Goal: Information Seeking & Learning: Learn about a topic

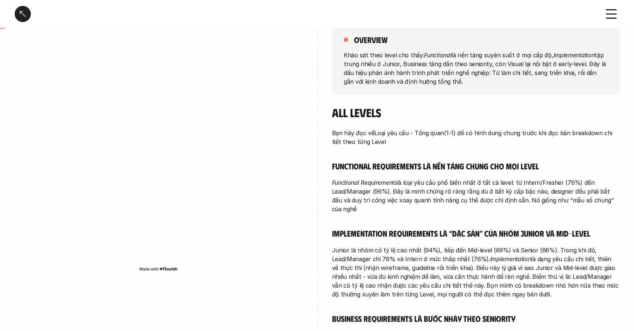
scroll to position [93, 0]
click at [362, 180] on em "Functional Requirements" at bounding box center [364, 181] width 65 height 7
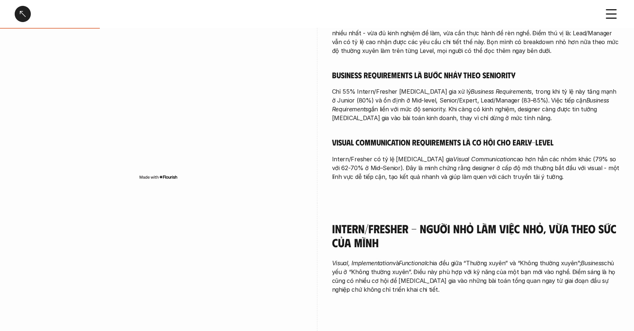
scroll to position [0, 0]
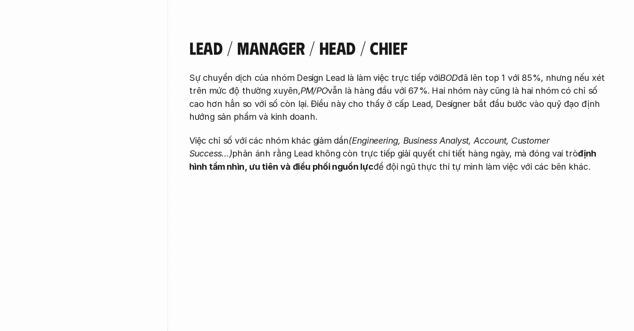
scroll to position [1404, 0]
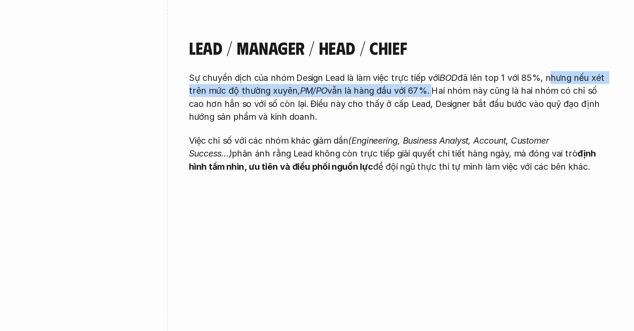
drag, startPoint x: 572, startPoint y: 85, endPoint x: 492, endPoint y: 96, distance: 80.4
click at [492, 96] on p "Sự chuyển dịch của nhóm Design Lead là làm việc trực tiếp với BOD đã lên top 1 …" at bounding box center [476, 99] width 288 height 35
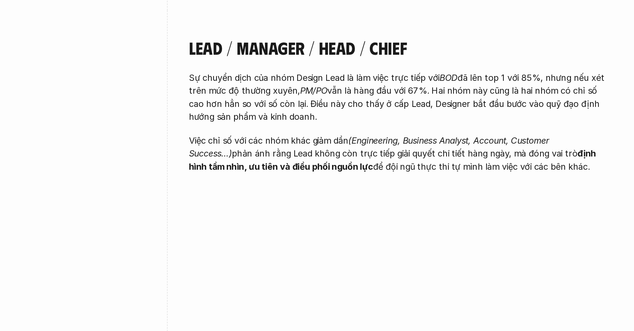
click at [494, 95] on p "Sự chuyển dịch của nhóm Design Lead là làm việc trực tiếp với BOD đã lên top 1 …" at bounding box center [476, 99] width 288 height 35
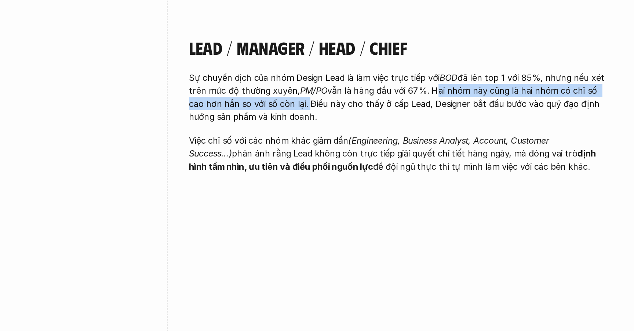
drag, startPoint x: 494, startPoint y: 94, endPoint x: 400, endPoint y: 104, distance: 95.2
click at [400, 104] on p "Sự chuyển dịch của nhóm Design Lead là làm việc trực tiếp với BOD đã lên top 1 …" at bounding box center [476, 99] width 288 height 35
drag, startPoint x: 402, startPoint y: 105, endPoint x: 401, endPoint y: 112, distance: 7.4
click at [401, 112] on p "Sự chuyển dịch của nhóm Design Lead là làm việc trực tiếp với BOD đã lên top 1 …" at bounding box center [476, 99] width 288 height 35
click at [401, 107] on p "Sự chuyển dịch của nhóm Design Lead là làm việc trực tiếp với BOD đã lên top 1 …" at bounding box center [476, 99] width 288 height 35
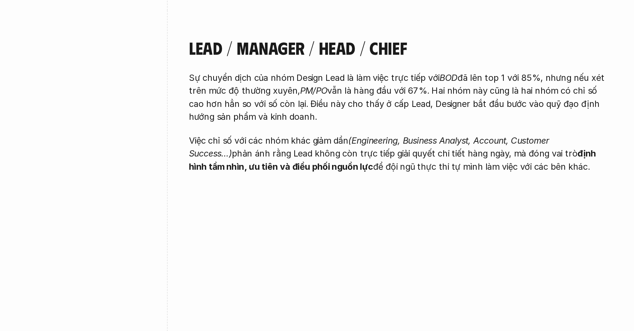
drag, startPoint x: 399, startPoint y: 104, endPoint x: 403, endPoint y: 110, distance: 6.9
click at [403, 110] on p "Sự chuyển dịch của nhóm Design Lead là làm việc trực tiếp với BOD đã lên top 1 …" at bounding box center [476, 99] width 288 height 35
click at [417, 104] on p "Sự chuyển dịch của nhóm Design Lead là làm việc trực tiếp với BOD đã lên top 1 …" at bounding box center [476, 99] width 288 height 35
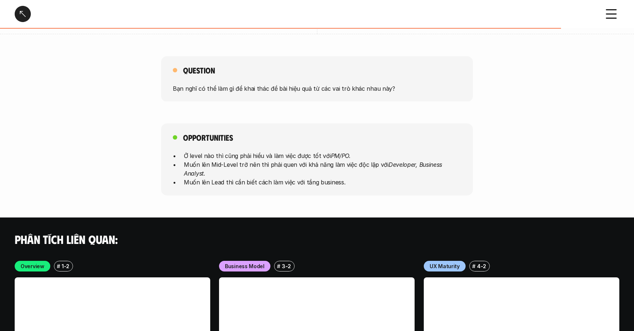
scroll to position [1681, 0]
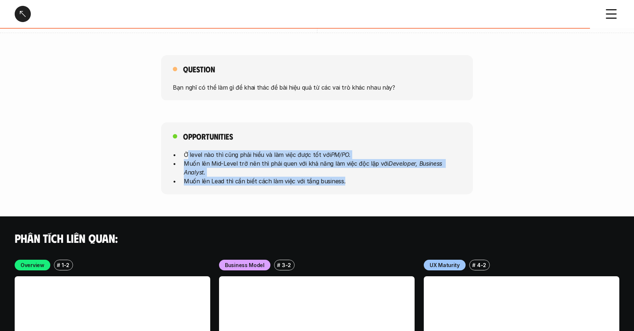
drag, startPoint x: 187, startPoint y: 153, endPoint x: 366, endPoint y: 181, distance: 181.7
click at [364, 181] on ul "Ở level nào thì cũng phải hiểu và làm việc được tốt với PM/PO. Muốn lên Mid-Lev…" at bounding box center [317, 167] width 289 height 35
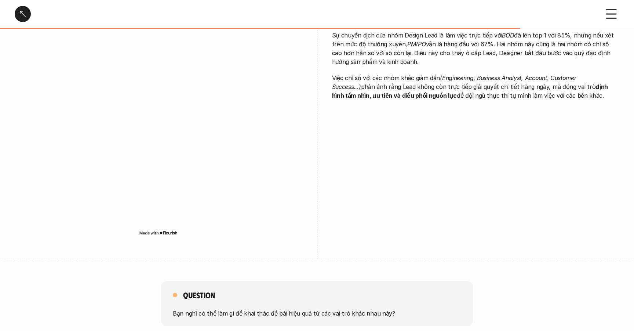
scroll to position [1445, 0]
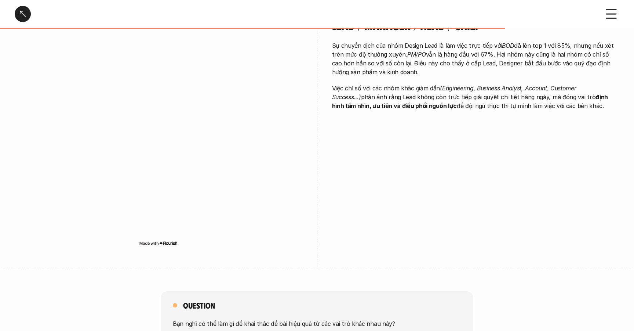
click at [449, 147] on div "Lead / Manager / Head / Chief Sự chuyển dịch của nhóm Design Lead là làm việc t…" at bounding box center [317, 134] width 605 height 269
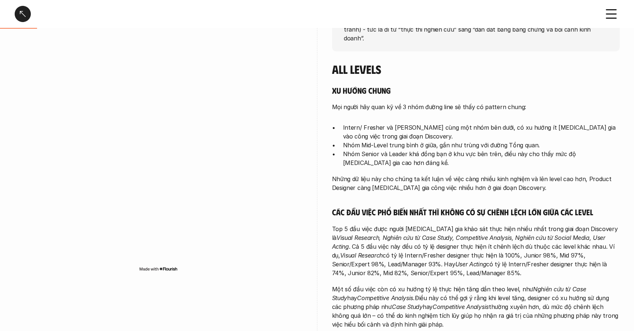
scroll to position [161, 0]
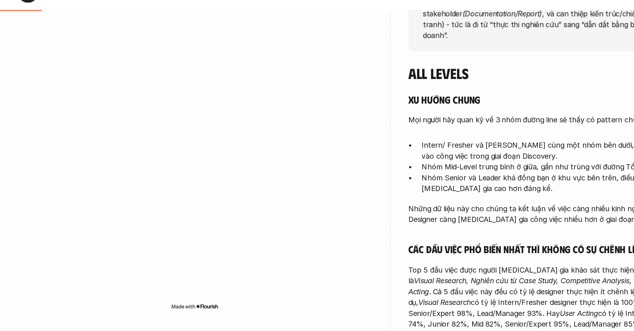
click at [215, 38] on div at bounding box center [159, 160] width 288 height 269
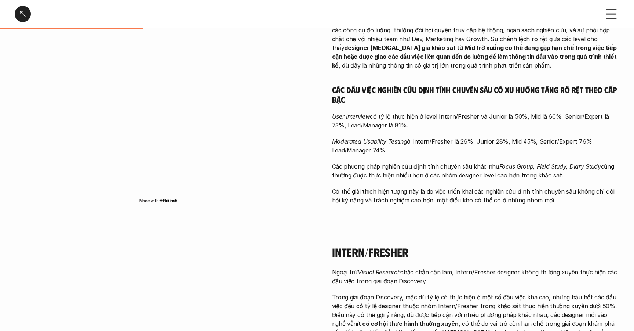
scroll to position [534, 0]
drag, startPoint x: 332, startPoint y: 155, endPoint x: 559, endPoint y: 167, distance: 227.2
click at [559, 167] on p "Các phương pháp nghiên cứu định tính chuyên sâu khác như Focus Group, Field Stu…" at bounding box center [476, 171] width 288 height 18
copy p "Các phương pháp nghiên cứu định tính chuyên sâu khác như Focus Group, Field Stu…"
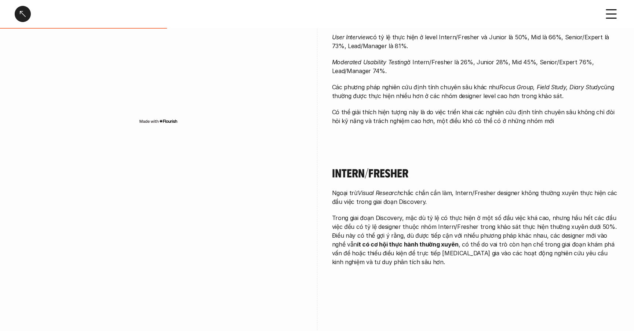
scroll to position [617, 0]
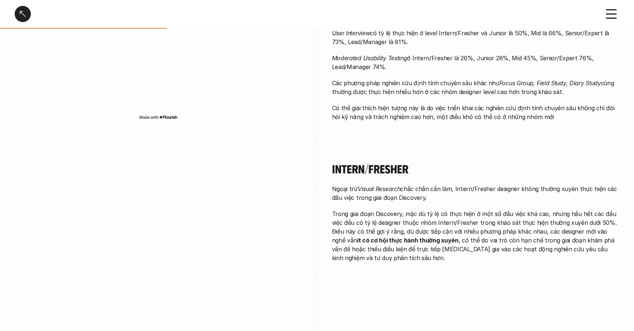
click at [415, 109] on p "Có thể giải thích hiện tượng này là do việc triển khai các nghiên cứu định tính…" at bounding box center [476, 113] width 288 height 18
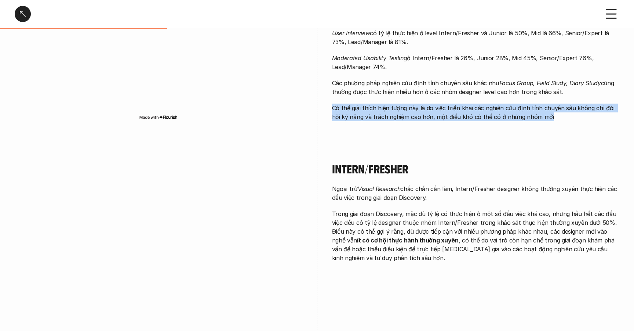
drag, startPoint x: 330, startPoint y: 98, endPoint x: 552, endPoint y: 112, distance: 222.1
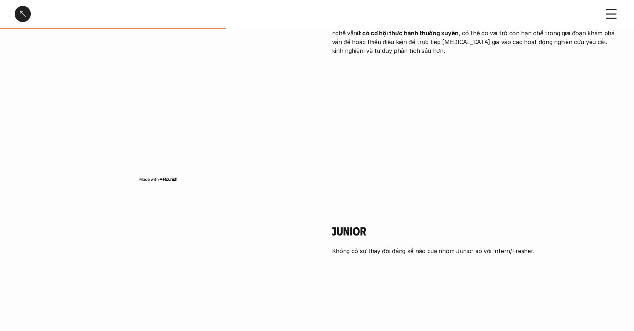
scroll to position [831, 0]
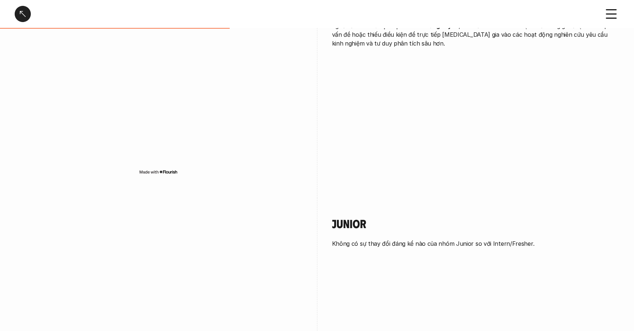
click at [453, 97] on div "Intern/Fresher Ngoại trừ Visual Research chắc chắn cần làm, Intern/Fresher desi…" at bounding box center [317, 63] width 605 height 269
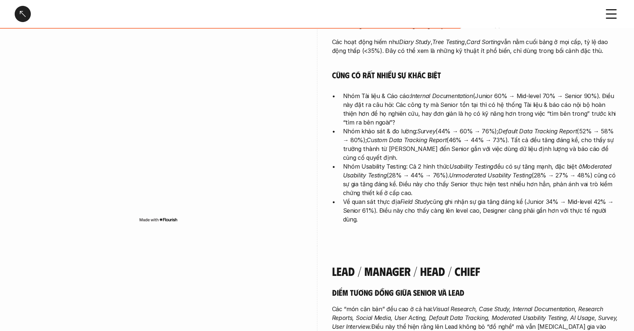
scroll to position [1621, 0]
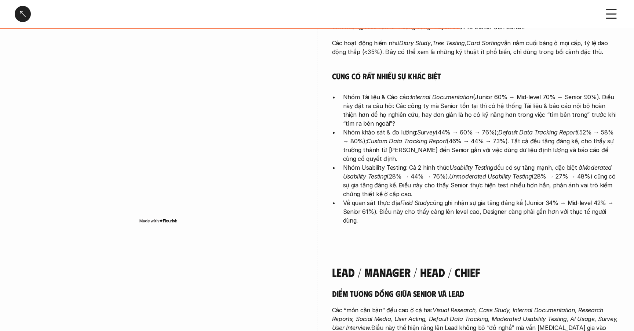
drag, startPoint x: 348, startPoint y: 88, endPoint x: 522, endPoint y: 115, distance: 176.4
click at [522, 115] on p "Nhóm Tài liệu & Cáo cáo: Internal Documentation (Junior 60% → Mid-level 70% → S…" at bounding box center [481, 110] width 277 height 35
click at [423, 94] on p "Nhóm Tài liệu & Cáo cáo: Internal Documentation (Junior 60% → Mid-level 70% → S…" at bounding box center [481, 110] width 277 height 35
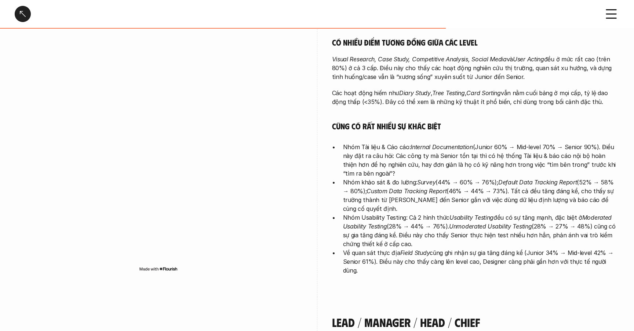
scroll to position [1572, 0]
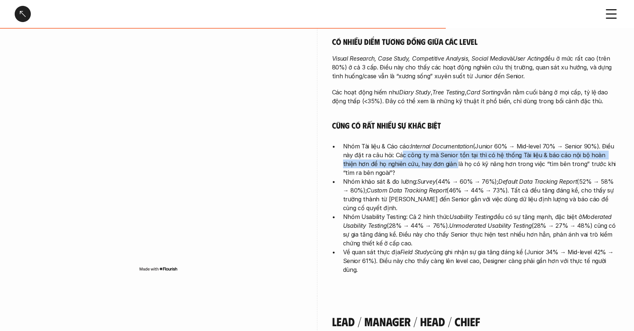
drag, startPoint x: 397, startPoint y: 145, endPoint x: 439, endPoint y: 154, distance: 42.8
click at [437, 156] on p "Nhóm Tài liệu & Cáo cáo: Internal Documentation (Junior 60% → Mid-level 70% → S…" at bounding box center [481, 159] width 277 height 35
click at [402, 157] on p "Nhóm Tài liệu & Cáo cáo: Internal Documentation (Junior 60% → Mid-level 70% → S…" at bounding box center [481, 159] width 277 height 35
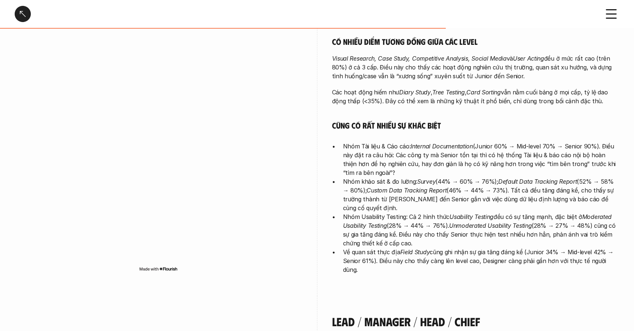
drag, startPoint x: 402, startPoint y: 157, endPoint x: 407, endPoint y: 160, distance: 5.9
click at [407, 160] on p "Nhóm Tài liệu & Cáo cáo: Internal Documentation (Junior 60% → Mid-level 70% → S…" at bounding box center [481, 159] width 277 height 35
click at [365, 177] on p "Nhóm khảo sát & đo lường: Survey (44% → 60% → 76%); Default Data Tracking Repor…" at bounding box center [481, 194] width 277 height 35
drag, startPoint x: 374, startPoint y: 168, endPoint x: 517, endPoint y: 198, distance: 146.3
click at [517, 198] on ul "Nhóm Tài liệu & Cáo cáo: Internal Documentation (Junior 60% → Mid-level 70% → S…" at bounding box center [476, 208] width 288 height 132
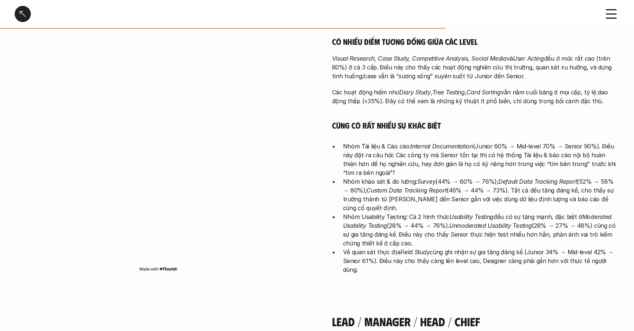
click at [456, 227] on p "Nhóm Usability Testing: Cả 2 hình thức Usability Testing đều có sự tăng mạnh, đ…" at bounding box center [481, 229] width 277 height 35
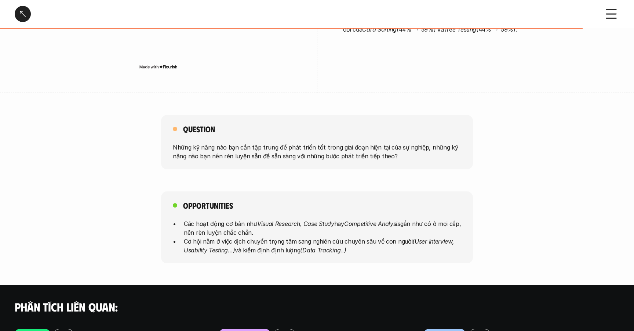
scroll to position [2041, 0]
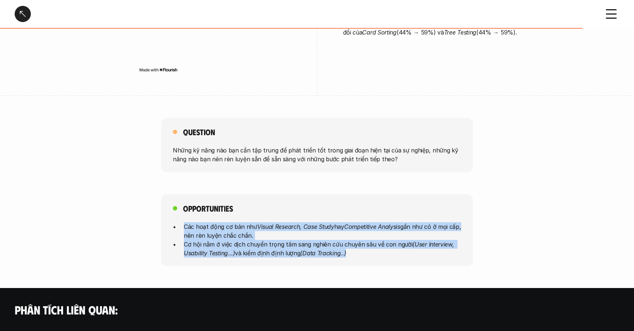
drag, startPoint x: 182, startPoint y: 211, endPoint x: 385, endPoint y: 233, distance: 203.8
click at [385, 233] on ul "Các hoạt động cơ bản như Visual Research, Case Study hay Competitive Analysis g…" at bounding box center [317, 239] width 289 height 35
click at [347, 239] on p "Cơ hội nằm ở việc dịch chuyển trọng tâm sang nghiên cứu chuyên sâu về con người…" at bounding box center [323, 248] width 278 height 18
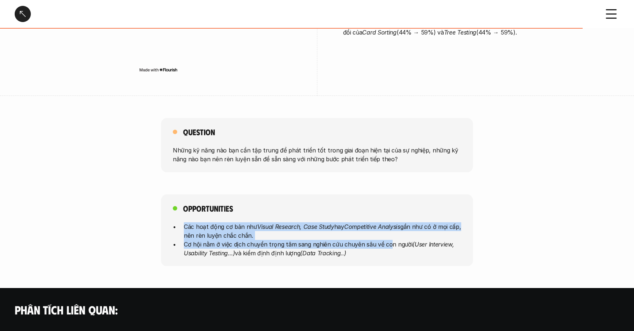
drag, startPoint x: 179, startPoint y: 208, endPoint x: 387, endPoint y: 230, distance: 208.6
click at [387, 230] on ul "Các hoạt động cơ bản như Visual Research, Case Study hay Competitive Analysis g…" at bounding box center [317, 239] width 289 height 35
click at [360, 194] on div "Opportunities Các hoạt động cơ bản như Visual Research, Case Study hay Competit…" at bounding box center [317, 230] width 312 height 72
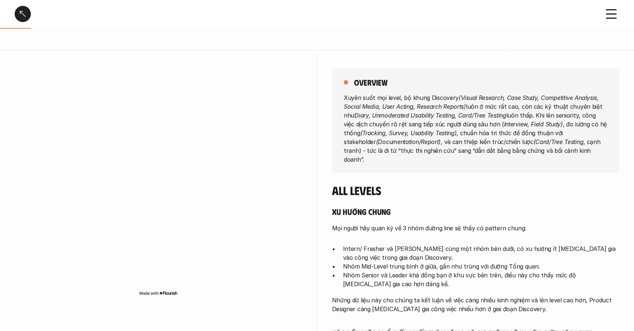
scroll to position [0, 0]
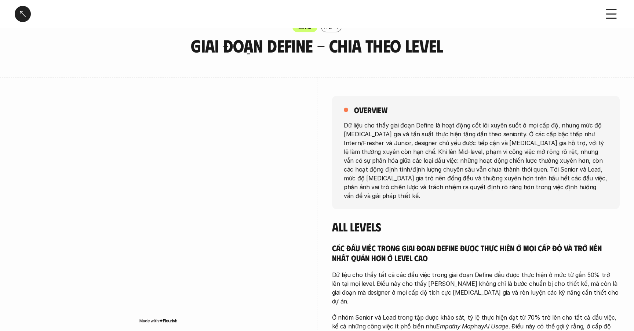
scroll to position [30, 0]
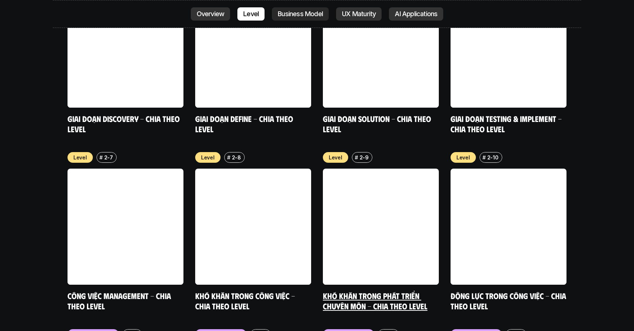
scroll to position [2774, 0]
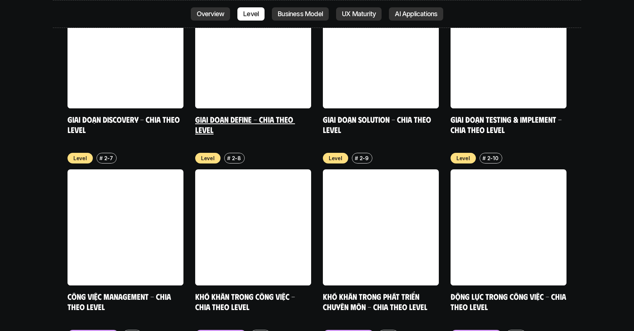
click at [306, 11] on link at bounding box center [253, 50] width 116 height 116
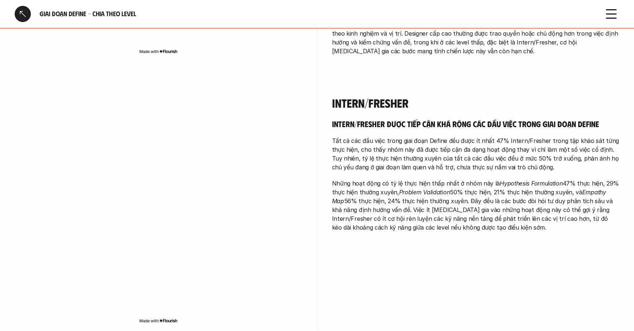
scroll to position [668, 0]
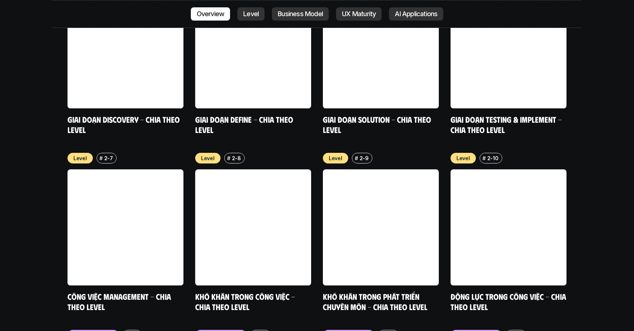
scroll to position [2496, 0]
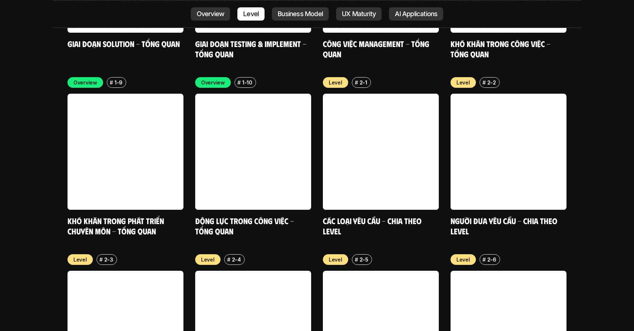
click at [298, 14] on p "Business Model" at bounding box center [300, 13] width 45 height 7
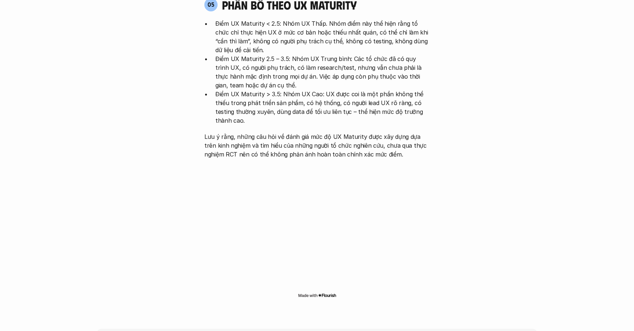
scroll to position [1452, 0]
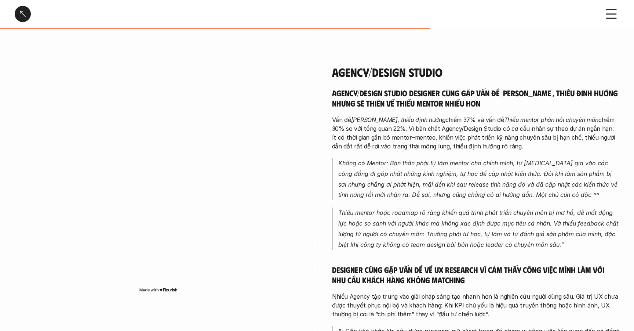
scroll to position [1111, 0]
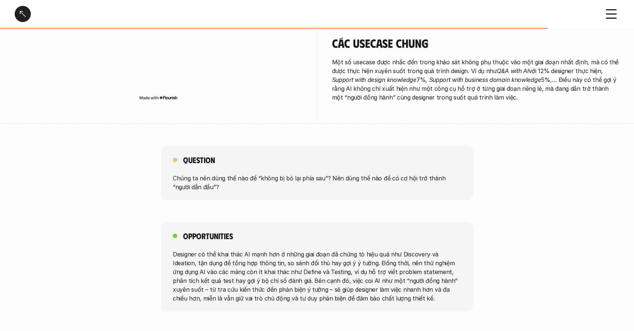
scroll to position [1346, 0]
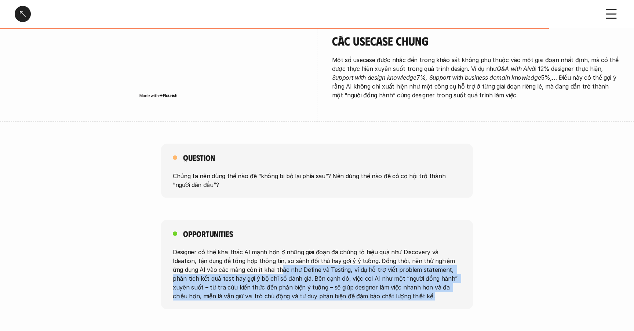
drag, startPoint x: 247, startPoint y: 251, endPoint x: 431, endPoint y: 277, distance: 185.7
click at [431, 277] on p "Designer có thể khai thác AI mạnh hơn ở những giai đoạn đã chứng tỏ hiệu quả nh…" at bounding box center [317, 273] width 289 height 53
click at [345, 271] on p "Designer có thể khai thác AI mạnh hơn ở những giai đoạn đã chứng tỏ hiệu quả nh…" at bounding box center [317, 273] width 289 height 53
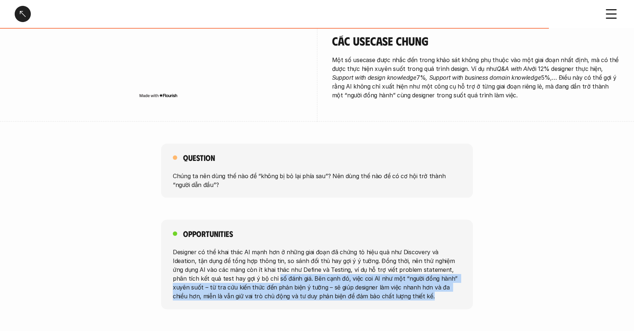
drag, startPoint x: 228, startPoint y: 257, endPoint x: 385, endPoint y: 278, distance: 158.8
click at [385, 278] on p "Designer có thể khai thác AI mạnh hơn ở những giai đoạn đã chứng tỏ hiệu quả nh…" at bounding box center [317, 273] width 289 height 53
